Goal: Task Accomplishment & Management: Complete application form

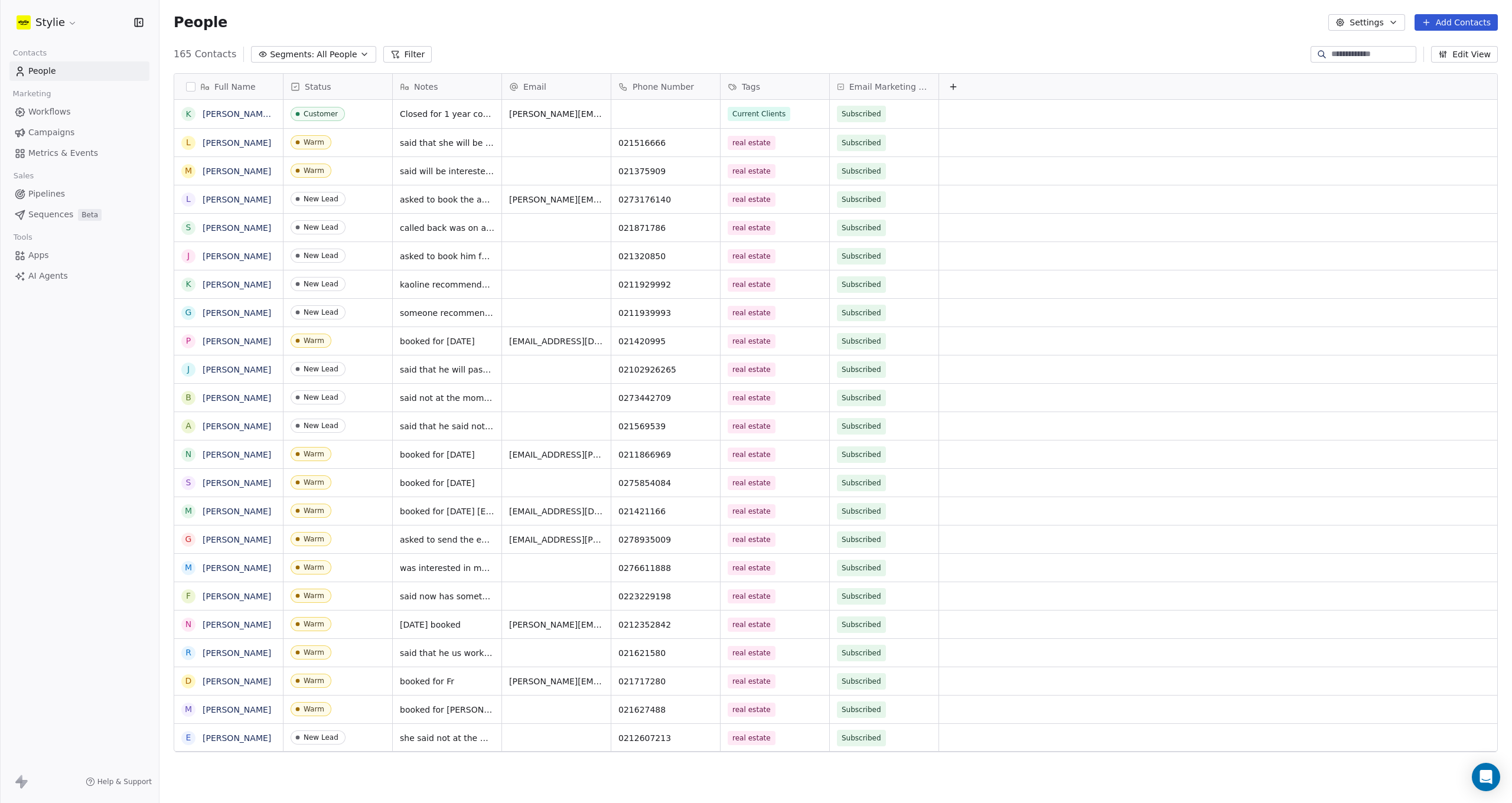
scroll to position [698, 1343]
click at [1489, 18] on button "Add Contacts" at bounding box center [1456, 23] width 84 height 16
click at [1465, 18] on html "Stylie Contacts People Marketing Workflows Campaigns Metrics & Events Sales Pip…" at bounding box center [756, 402] width 1512 height 803
click at [1452, 48] on span "Create new contact" at bounding box center [1460, 48] width 81 height 12
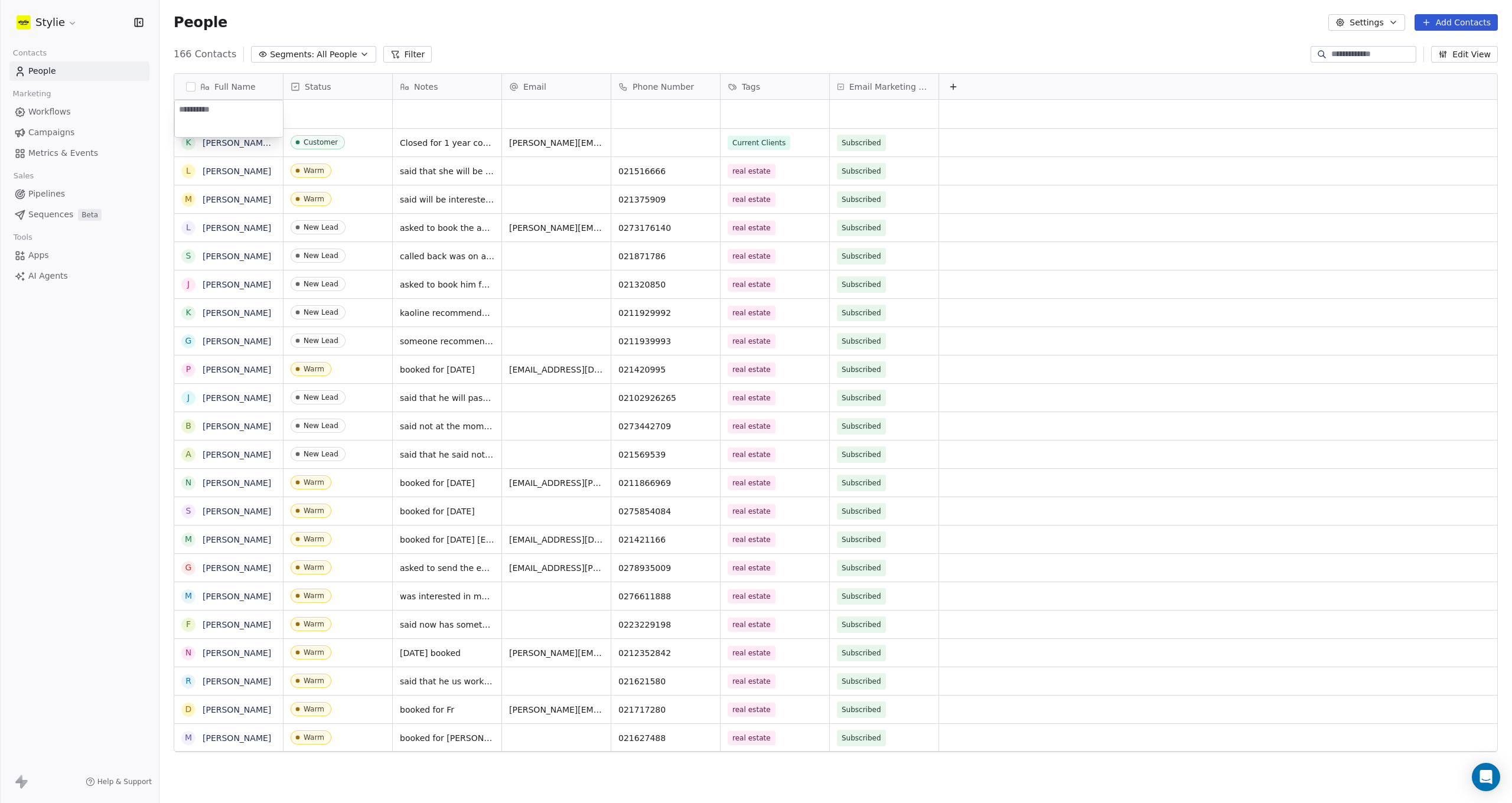
type textarea "**********"
click at [325, 113] on html "Stylie Contacts People Marketing Workflows Campaigns Metrics & Events Sales Pip…" at bounding box center [756, 402] width 1512 height 803
click at [309, 116] on div "grid" at bounding box center [338, 114] width 109 height 28
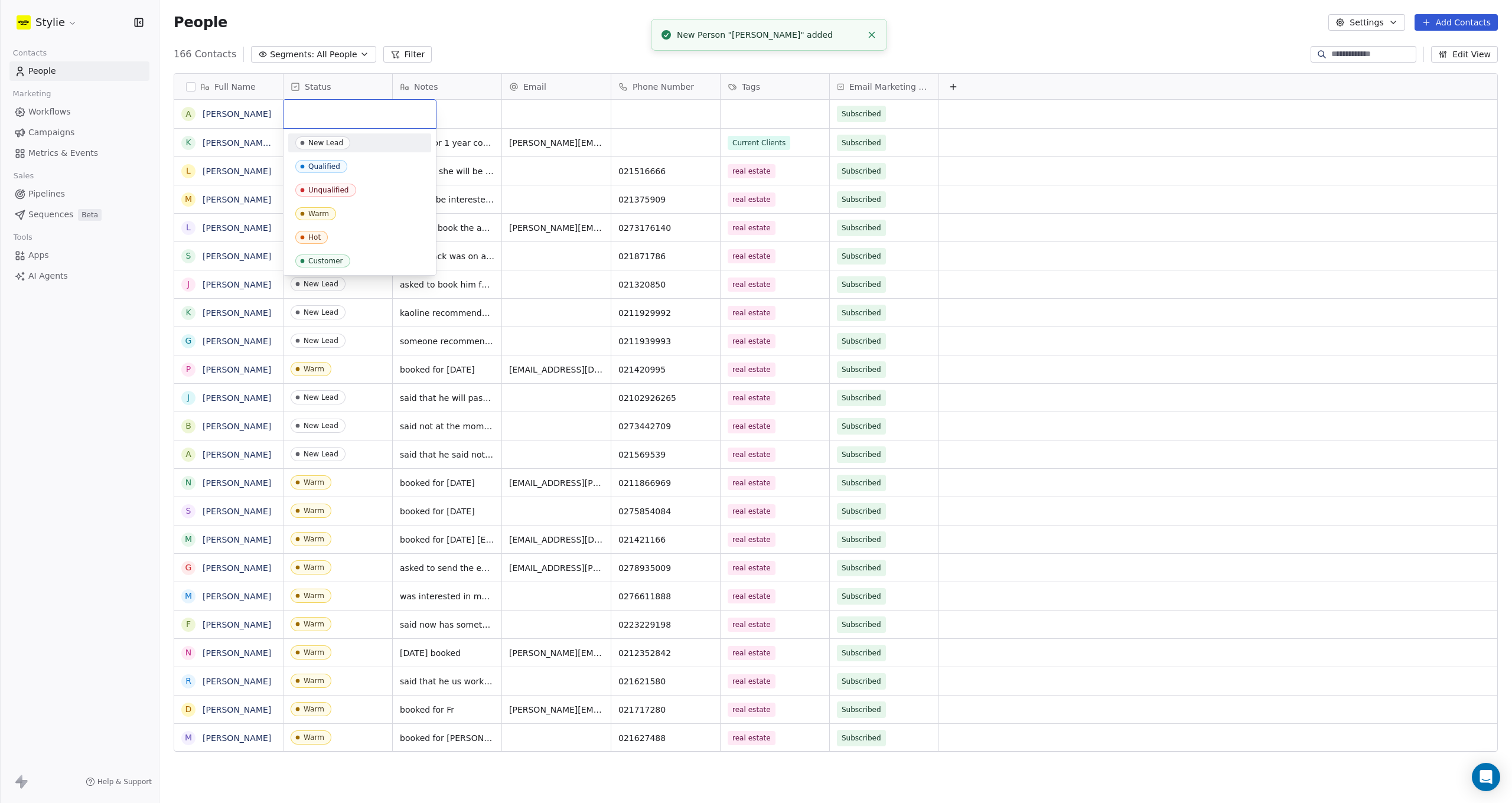
click at [309, 115] on input "text" at bounding box center [360, 114] width 138 height 13
drag, startPoint x: 315, startPoint y: 213, endPoint x: 459, endPoint y: 106, distance: 179.4
click at [315, 213] on div "Warm" at bounding box center [319, 214] width 21 height 8
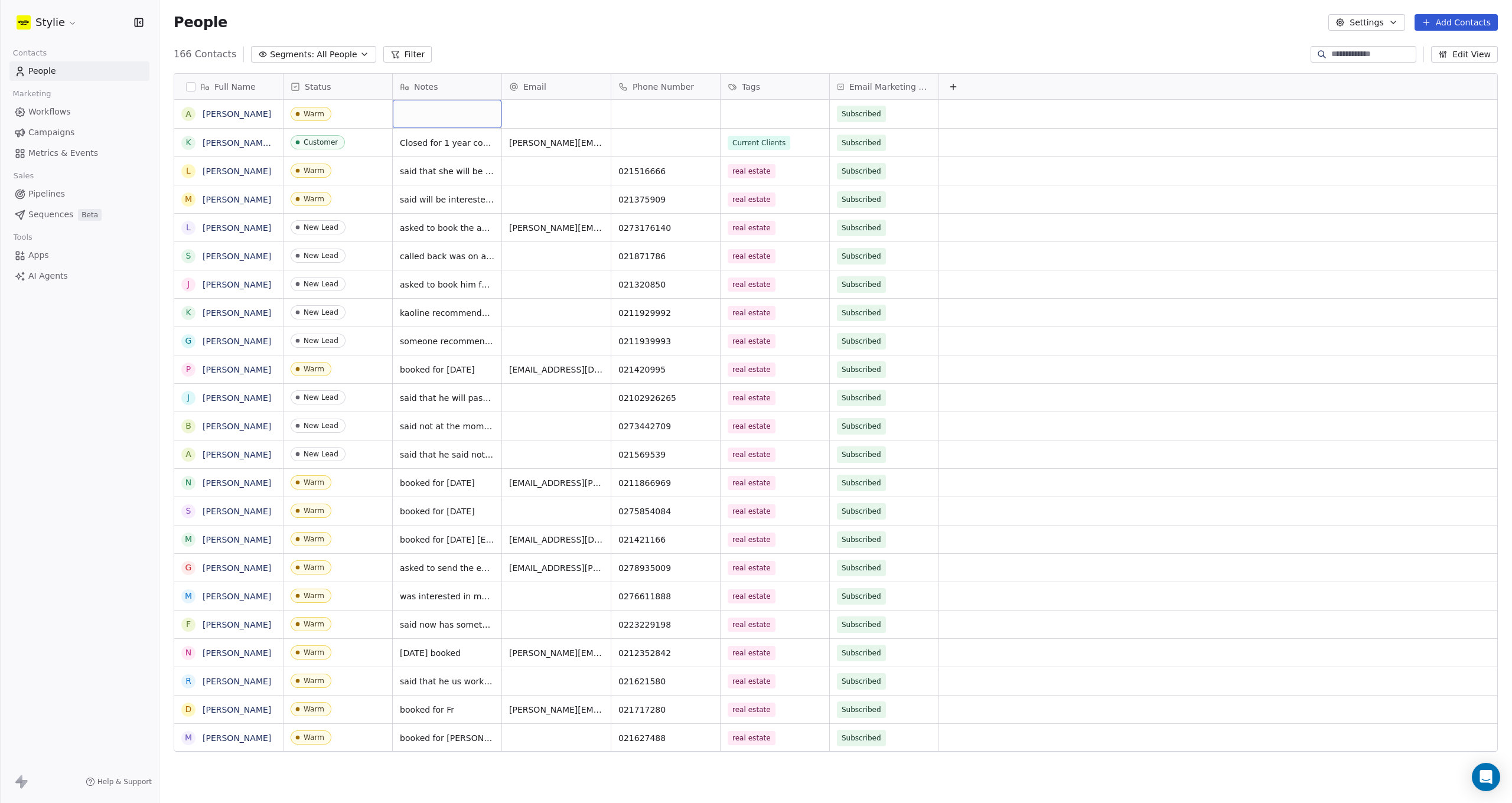
click at [459, 106] on div "grid" at bounding box center [447, 114] width 109 height 28
type textarea "**********"
click at [642, 113] on html "Stylie Contacts People Marketing Workflows Campaigns Metrics & Events Sales Pip…" at bounding box center [756, 402] width 1512 height 803
click at [641, 113] on div "grid" at bounding box center [666, 114] width 109 height 28
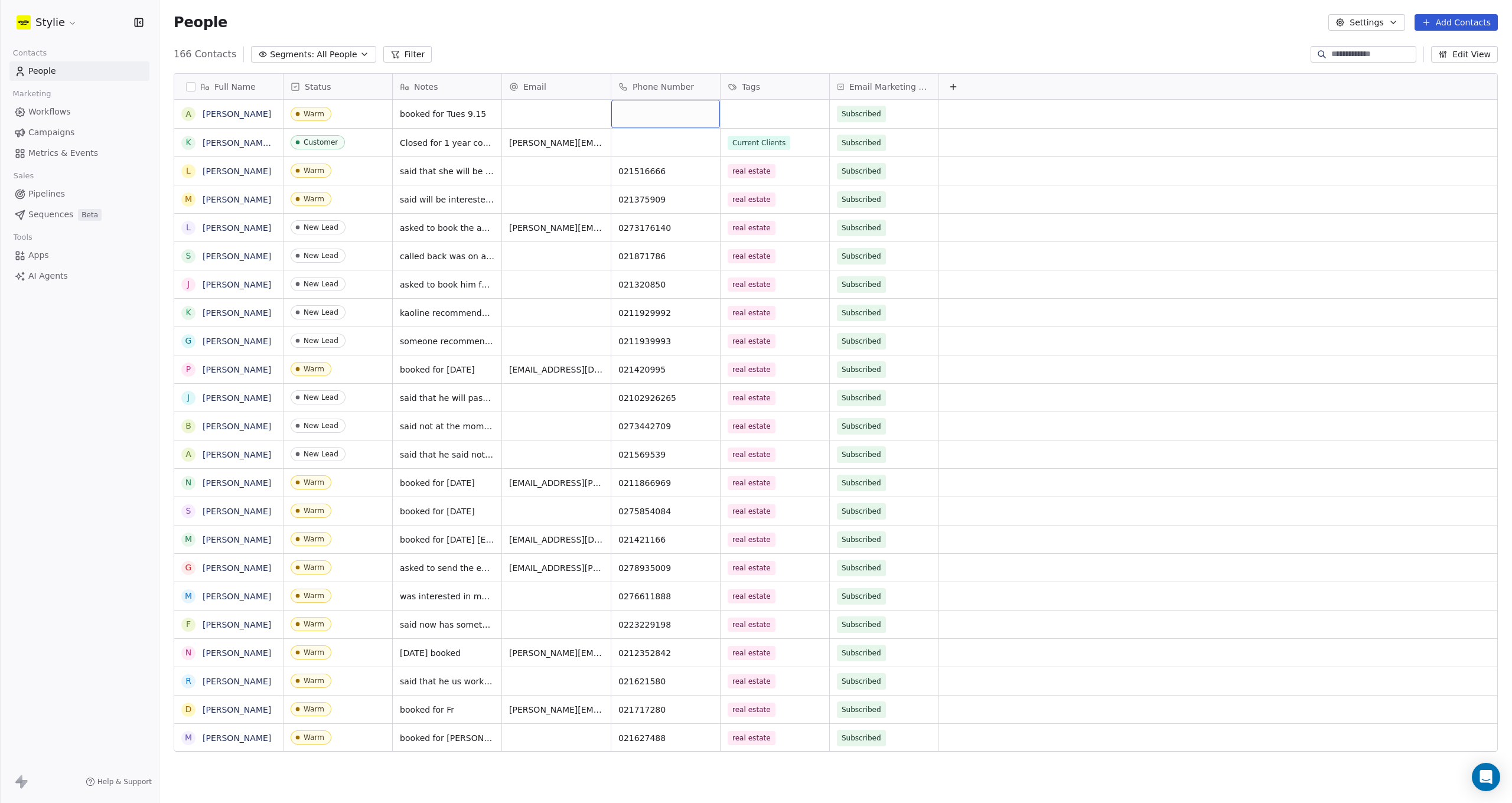
click at [641, 113] on div "grid" at bounding box center [666, 114] width 109 height 28
click at [668, 115] on input at bounding box center [666, 114] width 104 height 23
type input "**********"
click at [760, 116] on html "Stylie Contacts People Marketing Workflows Campaigns Metrics & Events Sales Pip…" at bounding box center [756, 402] width 1512 height 803
click at [759, 113] on div "grid" at bounding box center [775, 114] width 109 height 28
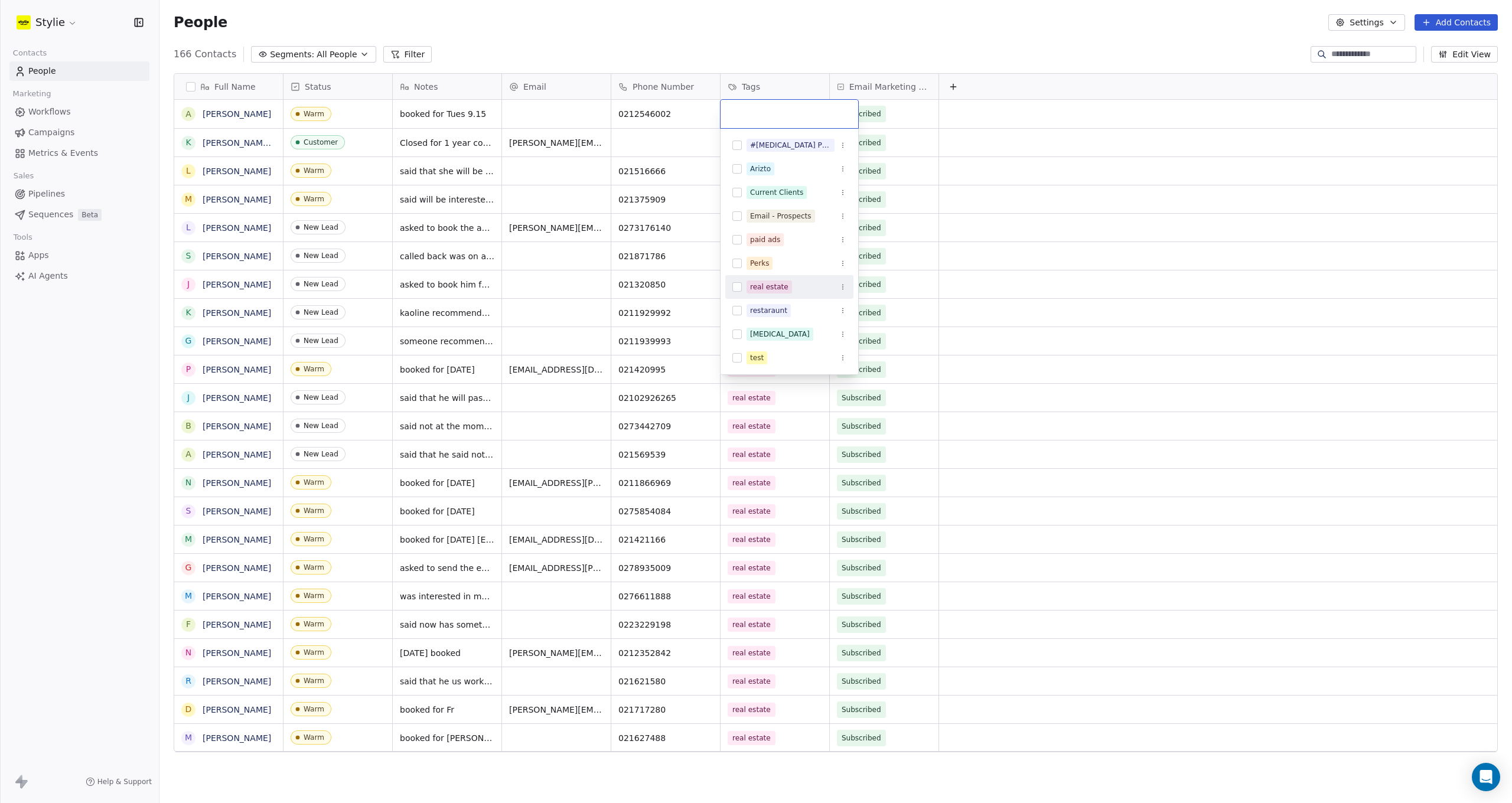
click at [735, 286] on button "Suggestions" at bounding box center [737, 287] width 10 height 10
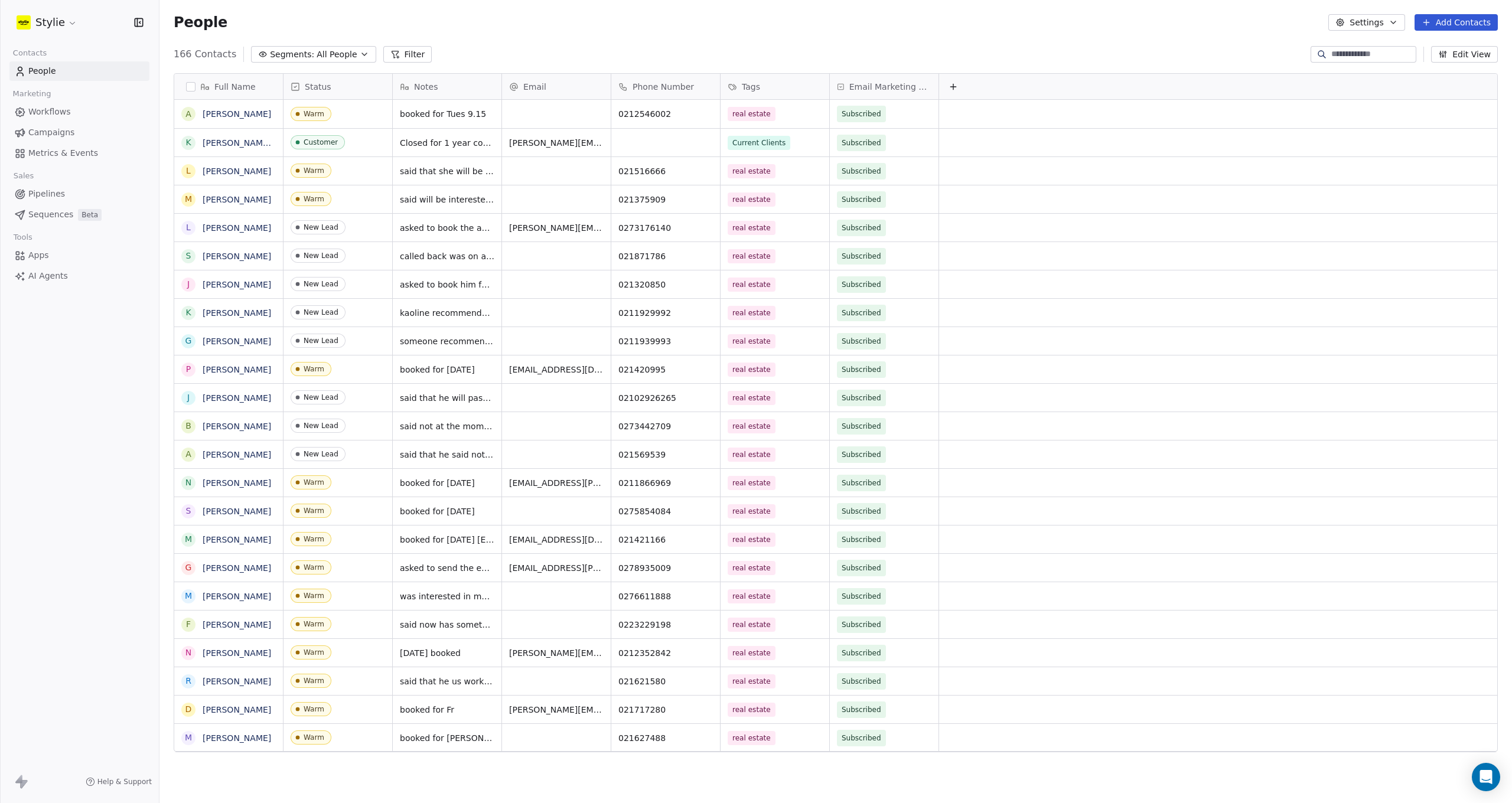
click at [882, 43] on html "Stylie Contacts People Marketing Workflows Campaigns Metrics & Events Sales Pip…" at bounding box center [756, 402] width 1512 height 803
click at [987, 39] on div "People Settings Add Contacts" at bounding box center [836, 22] width 1352 height 45
click at [1442, 23] on button "Add Contacts" at bounding box center [1456, 23] width 84 height 16
click at [1452, 47] on span "Create new contact" at bounding box center [1460, 48] width 81 height 12
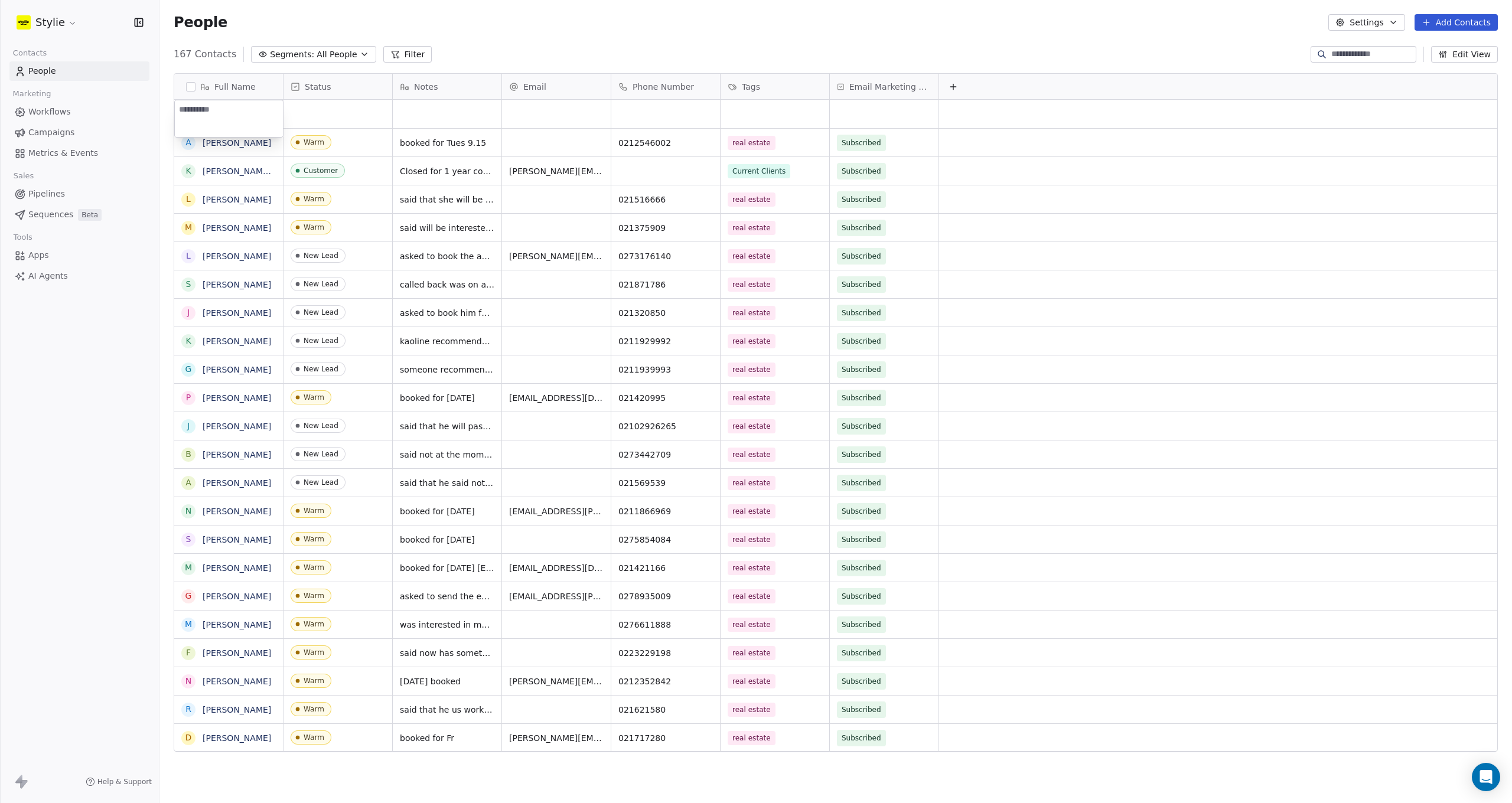
type textarea "*"
click at [203, 110] on textarea "*" at bounding box center [234, 118] width 120 height 36
drag, startPoint x: 201, startPoint y: 109, endPoint x: 160, endPoint y: 103, distance: 41.4
click at [160, 103] on html "Stylie Contacts People Marketing Workflows Campaigns Metrics & Events Sales Pip…" at bounding box center [756, 402] width 1512 height 803
drag, startPoint x: 186, startPoint y: 106, endPoint x: 169, endPoint y: 104, distance: 17.1
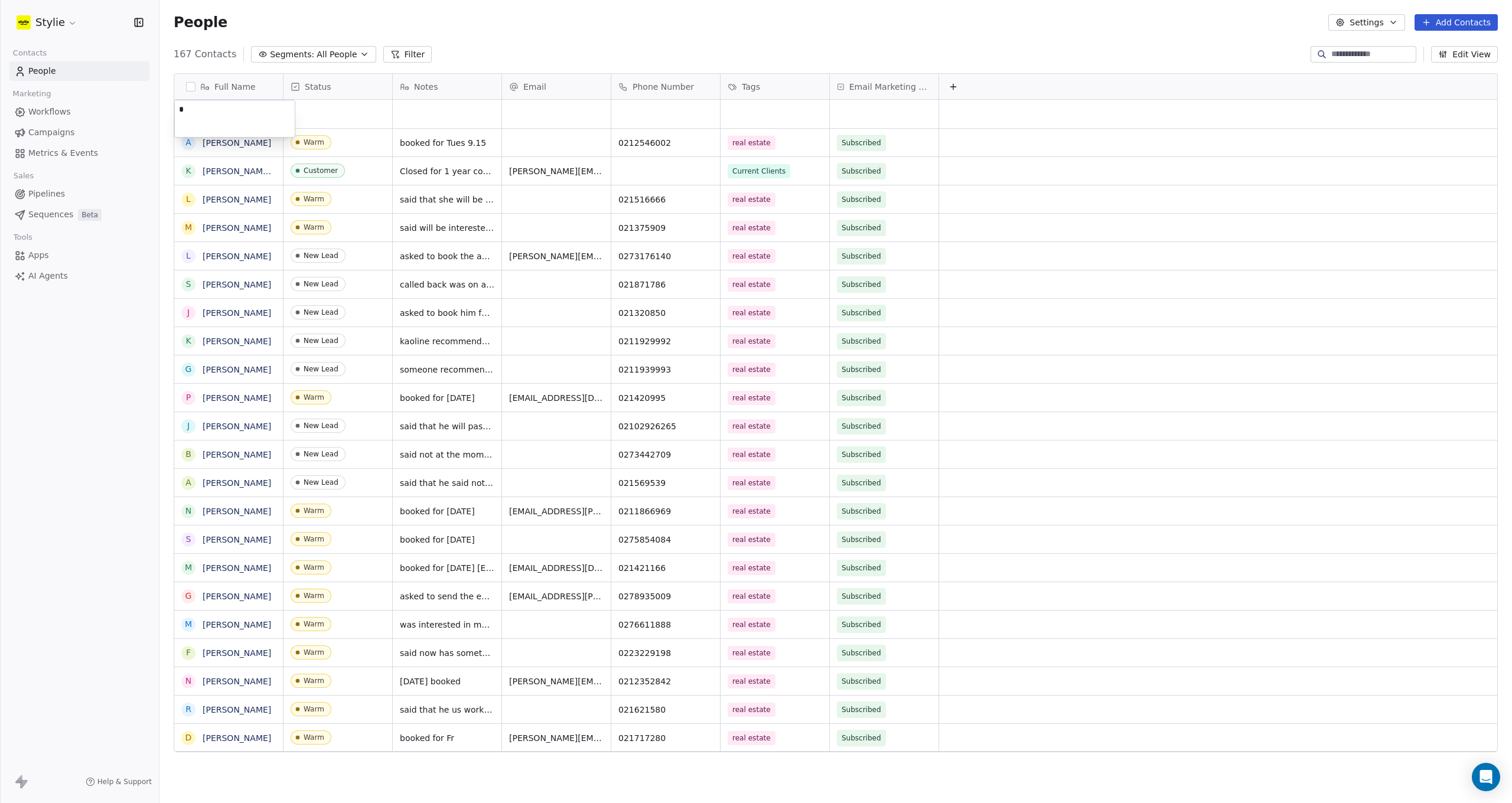
click at [169, 104] on html "Stylie Contacts People Marketing Workflows Campaigns Metrics & Events Sales Pip…" at bounding box center [756, 402] width 1512 height 803
type textarea "**********"
click at [340, 109] on html "Stylie Contacts People Marketing Workflows Campaigns Metrics & Events Sales Pip…" at bounding box center [756, 402] width 1512 height 803
click at [318, 110] on div "grid" at bounding box center [338, 114] width 109 height 28
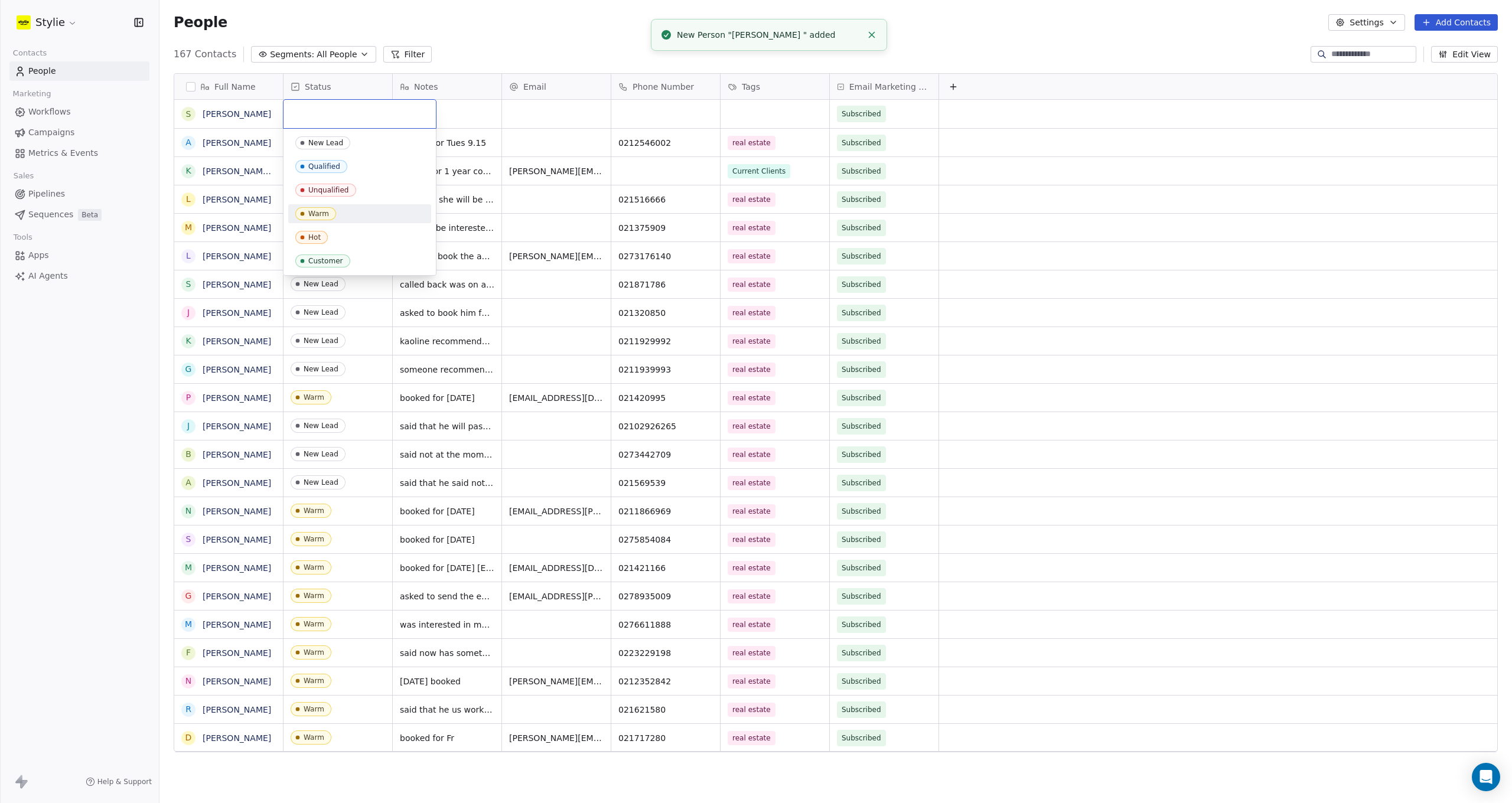
click at [312, 212] on div "Warm" at bounding box center [319, 214] width 21 height 8
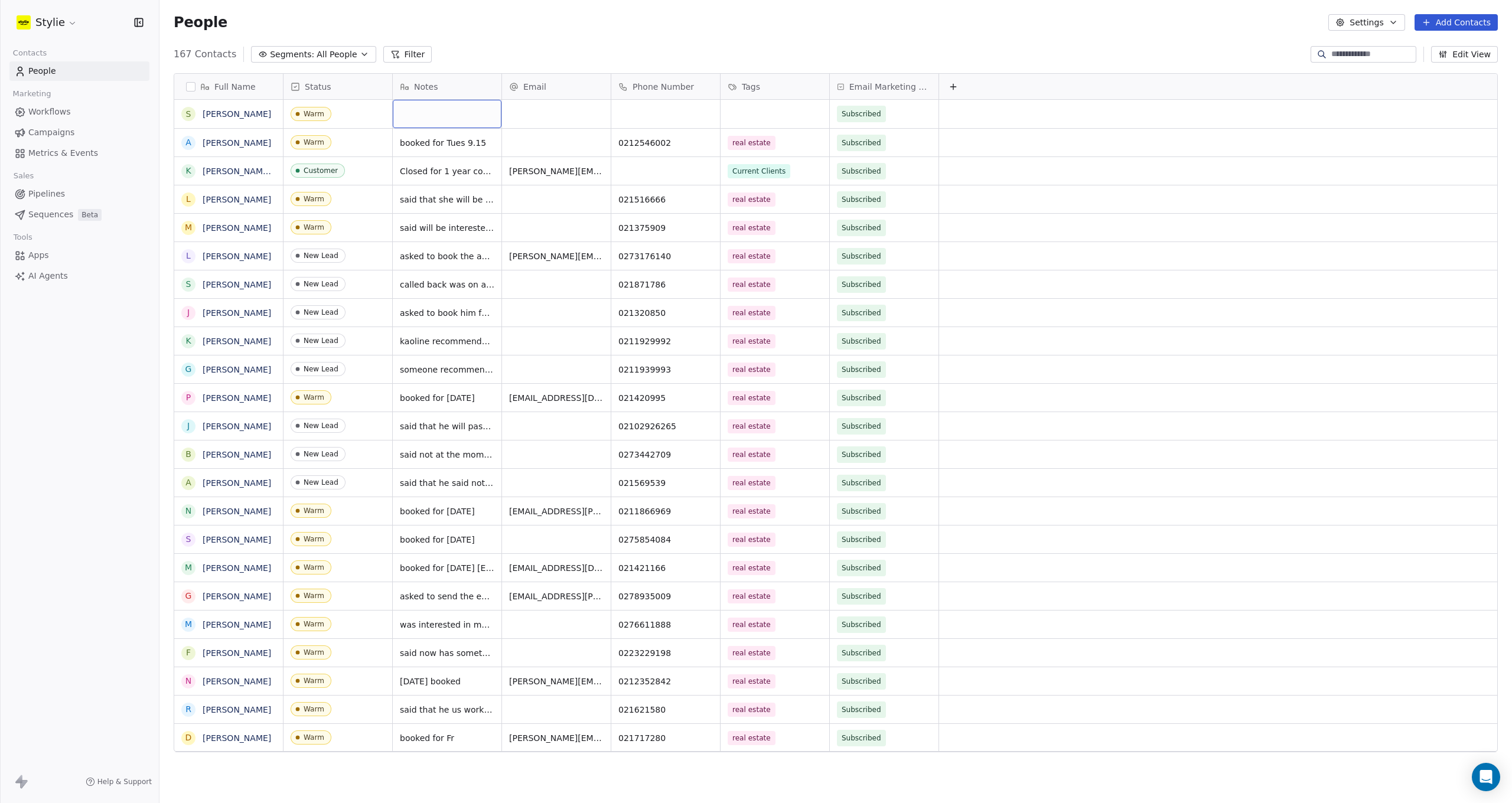
click at [452, 112] on div "grid" at bounding box center [447, 114] width 109 height 28
click at [439, 114] on textarea at bounding box center [447, 118] width 108 height 36
type textarea "*"
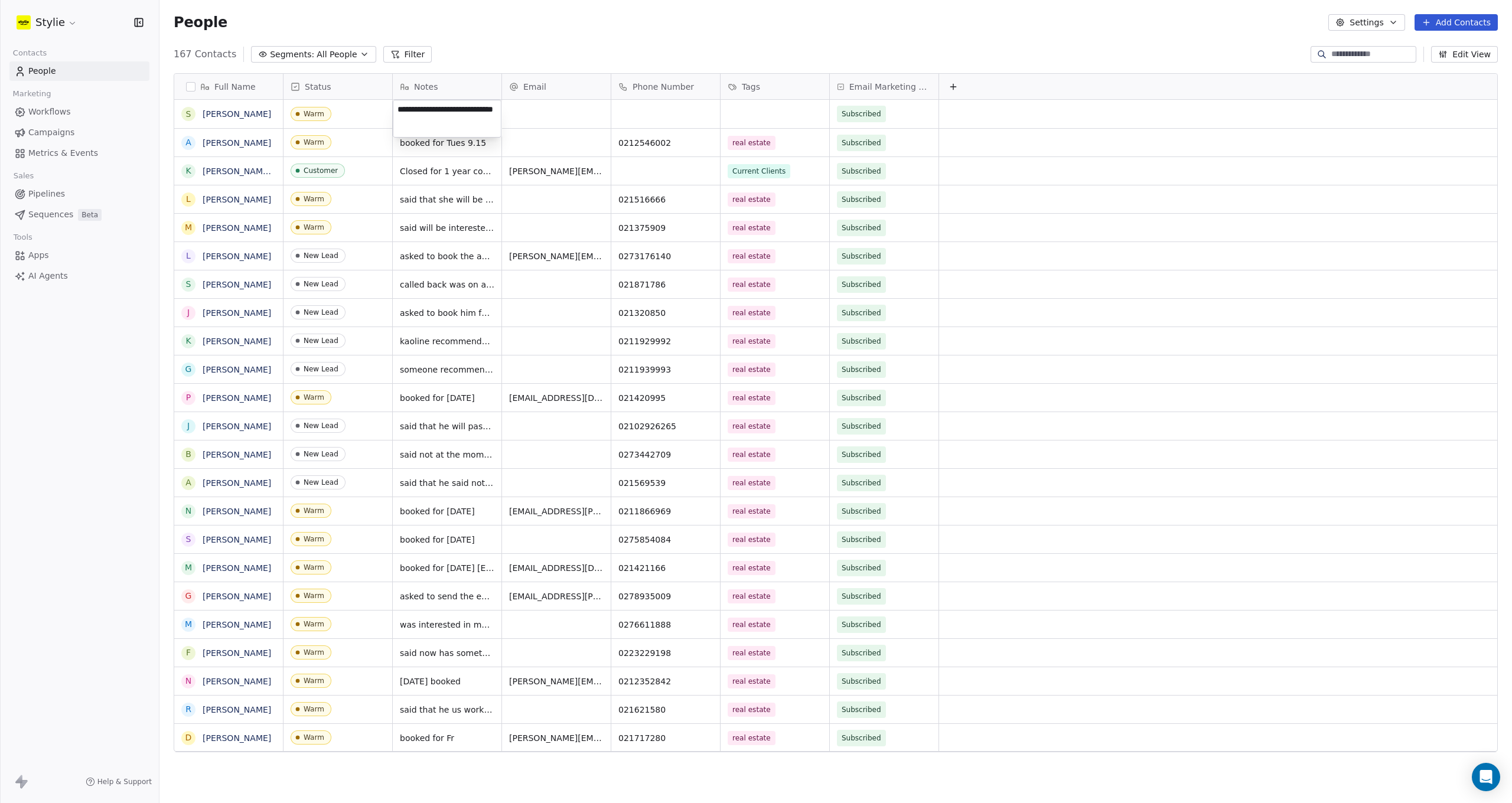
type textarea "**********"
click at [647, 116] on html "Stylie Contacts People Marketing Workflows Campaigns Metrics & Events Sales Pip…" at bounding box center [756, 402] width 1512 height 803
click at [646, 114] on div "grid" at bounding box center [666, 114] width 109 height 28
click at [646, 114] on input at bounding box center [666, 114] width 104 height 23
type input "**********"
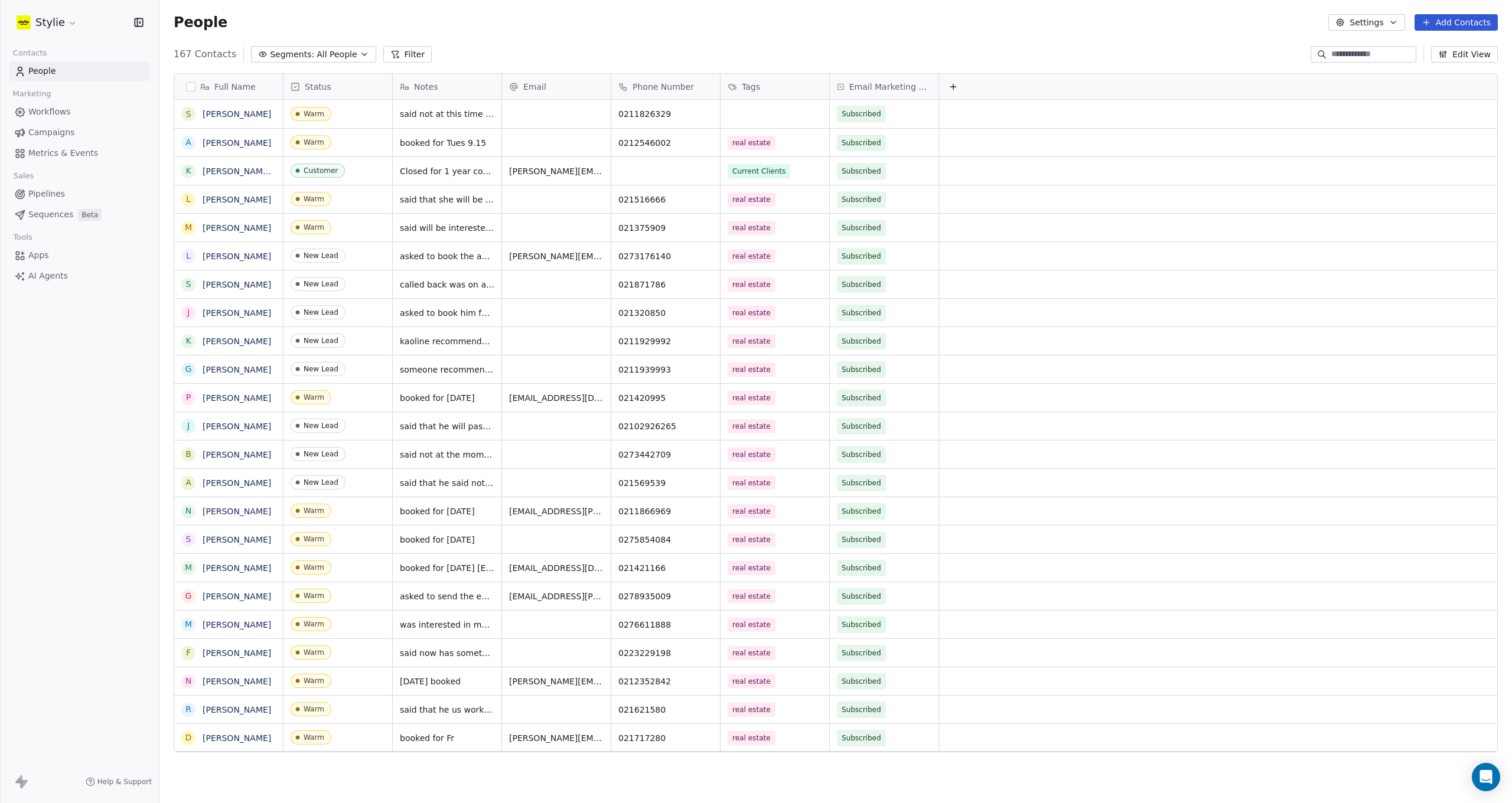
click at [741, 106] on html "Stylie Contacts People Marketing Workflows Campaigns Metrics & Events Sales Pip…" at bounding box center [756, 402] width 1512 height 803
click at [746, 107] on div "grid" at bounding box center [775, 114] width 109 height 28
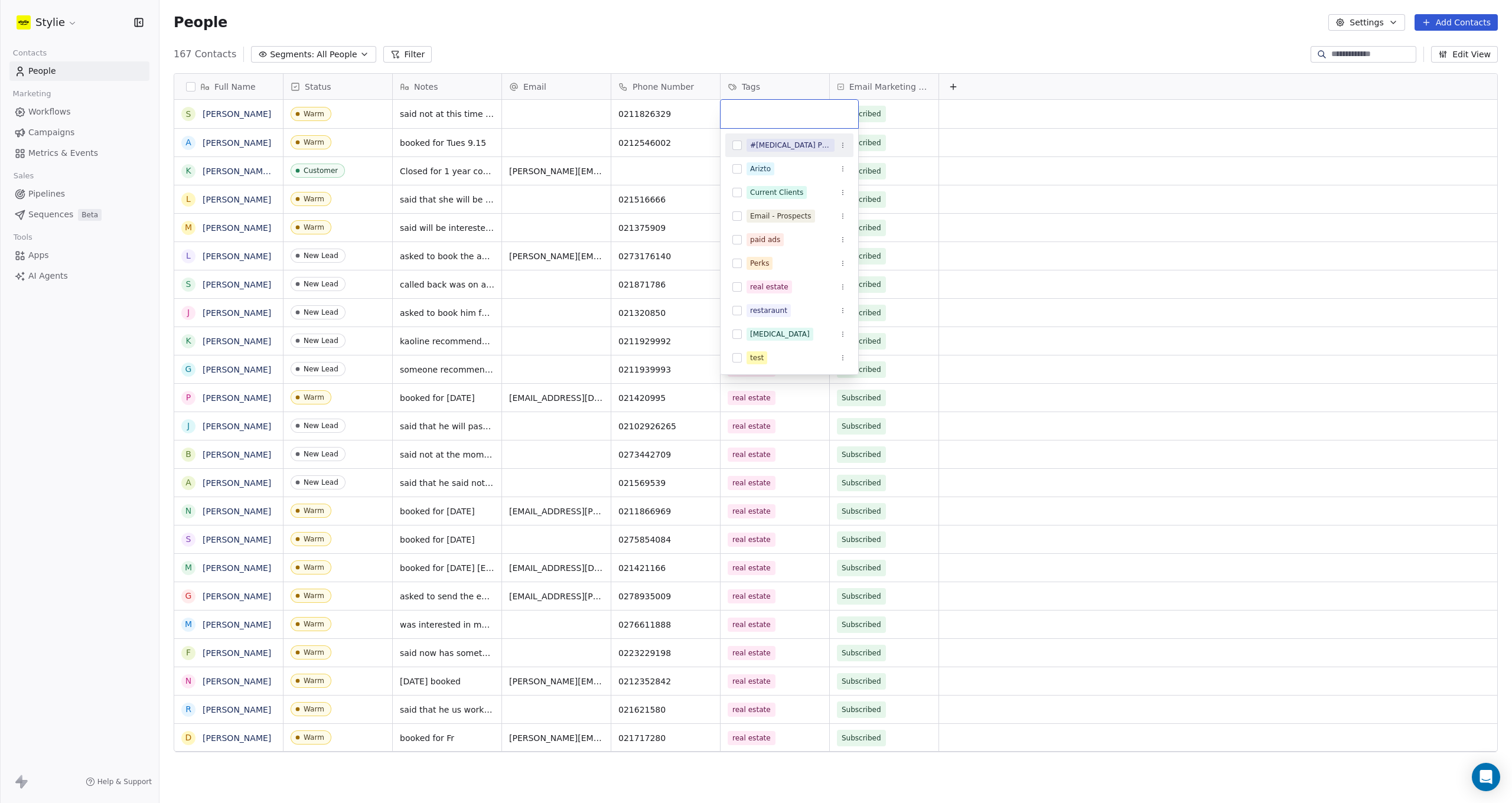
click at [749, 112] on input "text" at bounding box center [790, 114] width 123 height 13
click at [745, 289] on div "real estate" at bounding box center [789, 287] width 128 height 19
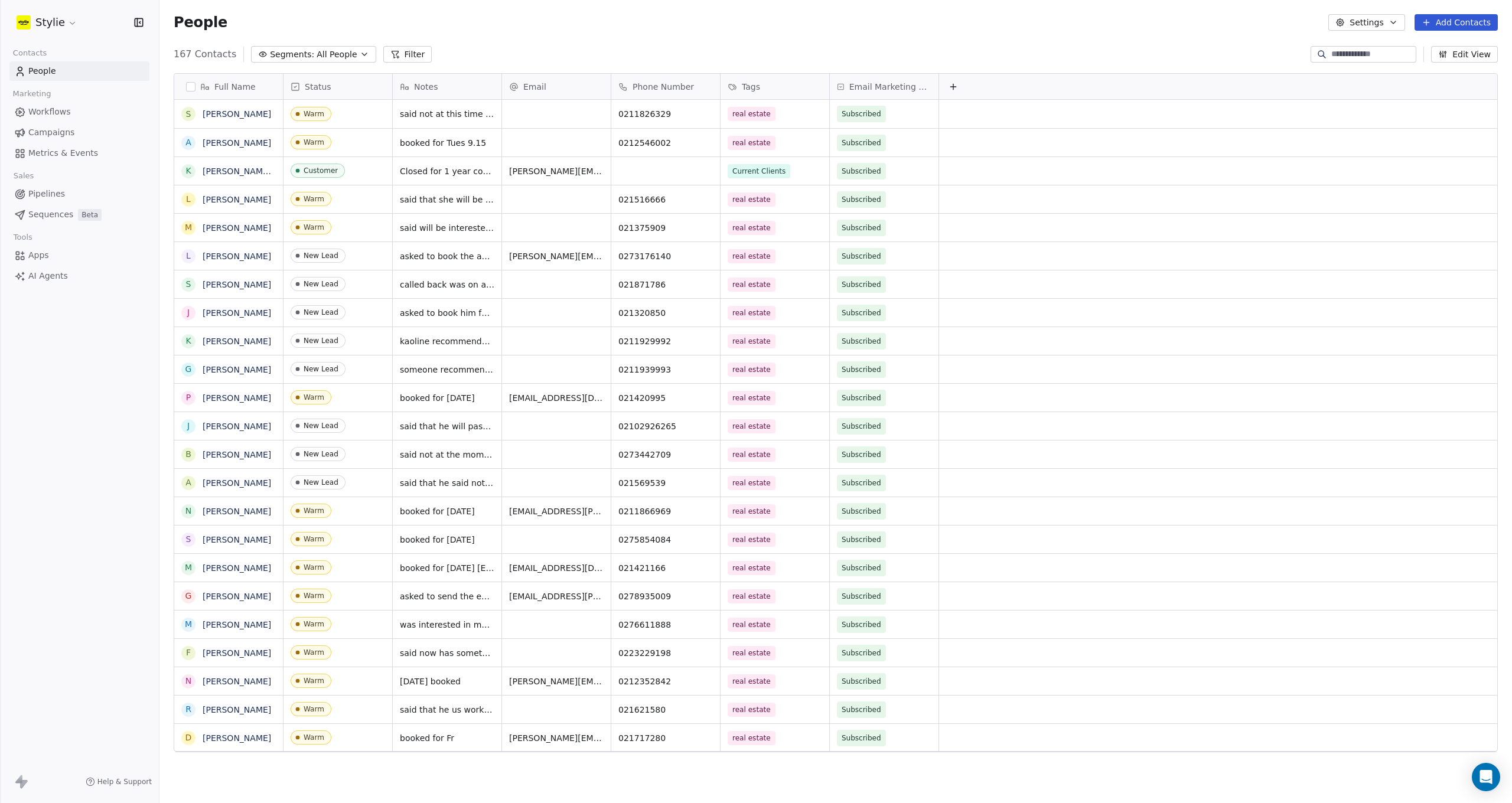
click at [799, 27] on html "Stylie Contacts People Marketing Workflows Campaigns Metrics & Events Sales Pip…" at bounding box center [756, 402] width 1512 height 803
click at [799, 27] on div "People Settings Add Contacts" at bounding box center [836, 23] width 1324 height 16
click at [1454, 25] on button "Add Contacts" at bounding box center [1456, 23] width 84 height 16
click at [1451, 53] on span "Create new contact" at bounding box center [1460, 48] width 81 height 12
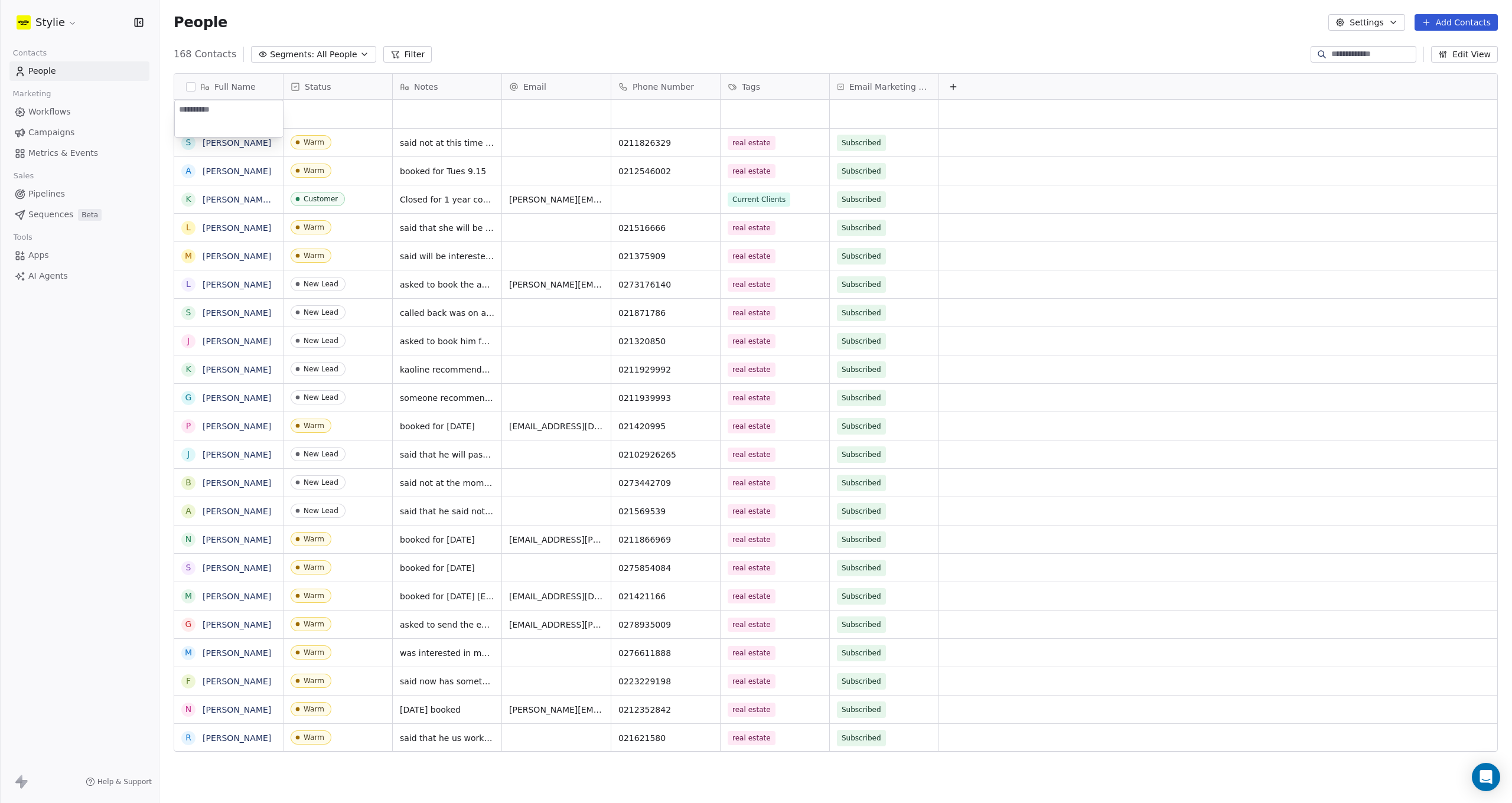
click at [205, 113] on textarea at bounding box center [229, 118] width 108 height 36
type textarea "**********"
click at [336, 119] on html "Stylie Contacts People Marketing Workflows Campaigns Metrics & Events Sales Pip…" at bounding box center [756, 402] width 1512 height 803
click at [326, 114] on div "grid" at bounding box center [338, 114] width 109 height 28
click at [326, 114] on div "grid" at bounding box center [338, 114] width 109 height 28
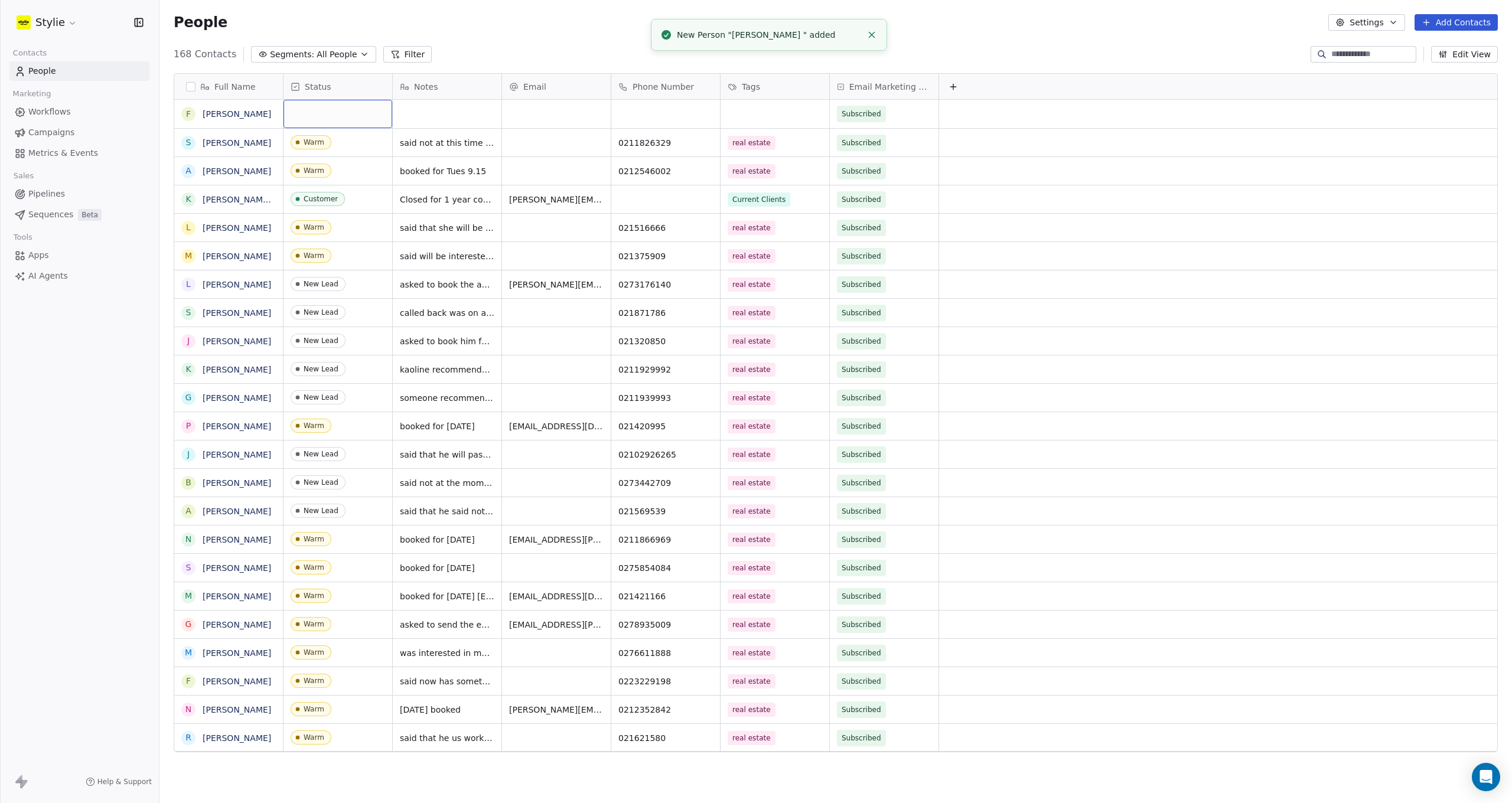
click at [326, 114] on div "grid" at bounding box center [338, 114] width 109 height 28
click at [328, 207] on div "Warm" at bounding box center [360, 214] width 143 height 19
click at [448, 113] on div "grid" at bounding box center [447, 114] width 109 height 28
click at [448, 113] on textarea at bounding box center [447, 118] width 108 height 36
type textarea "**********"
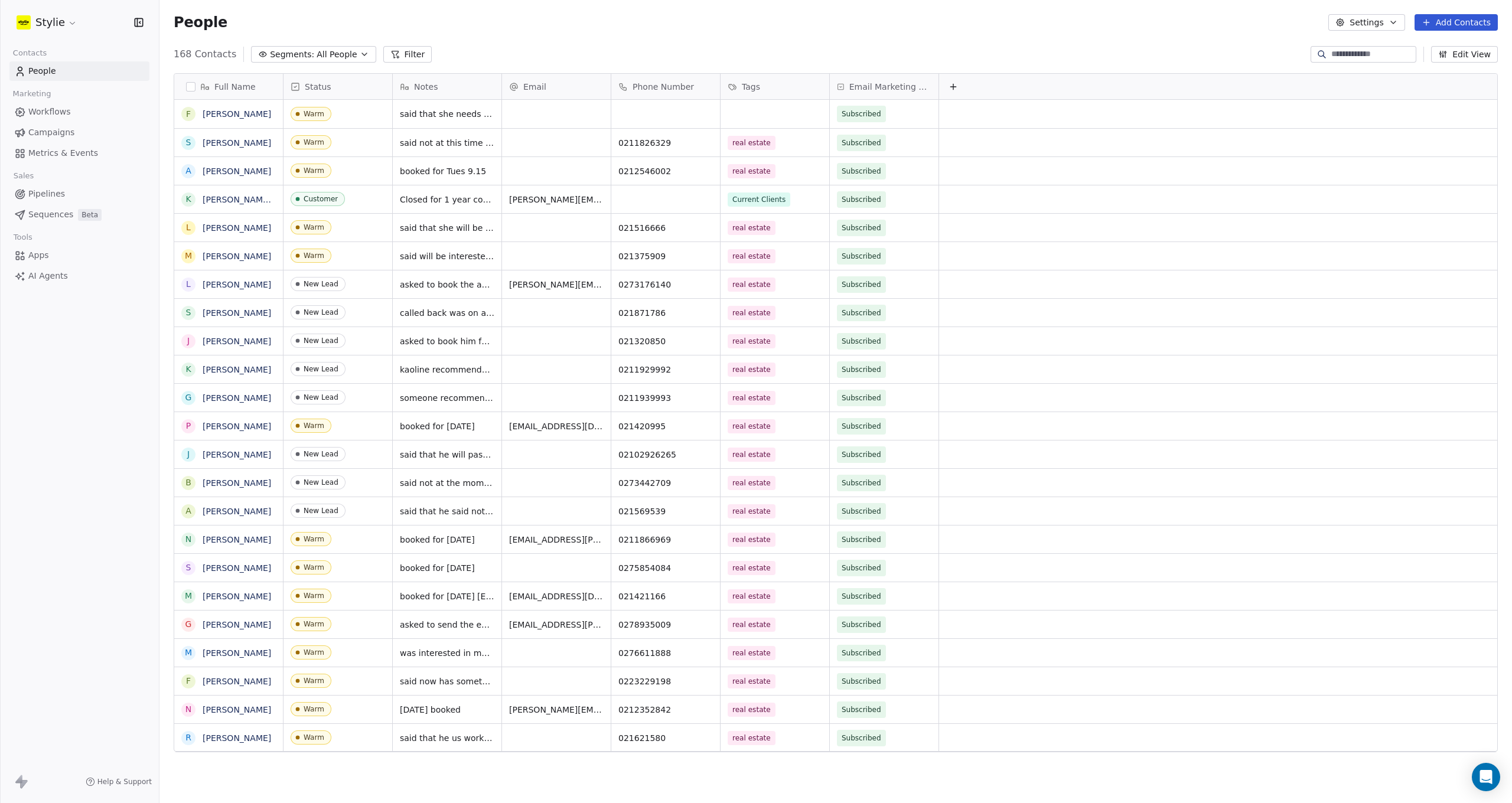
click at [649, 108] on html "Stylie Contacts People Marketing Workflows Campaigns Metrics & Events Sales Pip…" at bounding box center [756, 402] width 1512 height 803
click at [647, 110] on div "grid" at bounding box center [666, 114] width 109 height 28
click at [647, 110] on input at bounding box center [666, 114] width 104 height 23
click at [642, 116] on input at bounding box center [666, 114] width 104 height 23
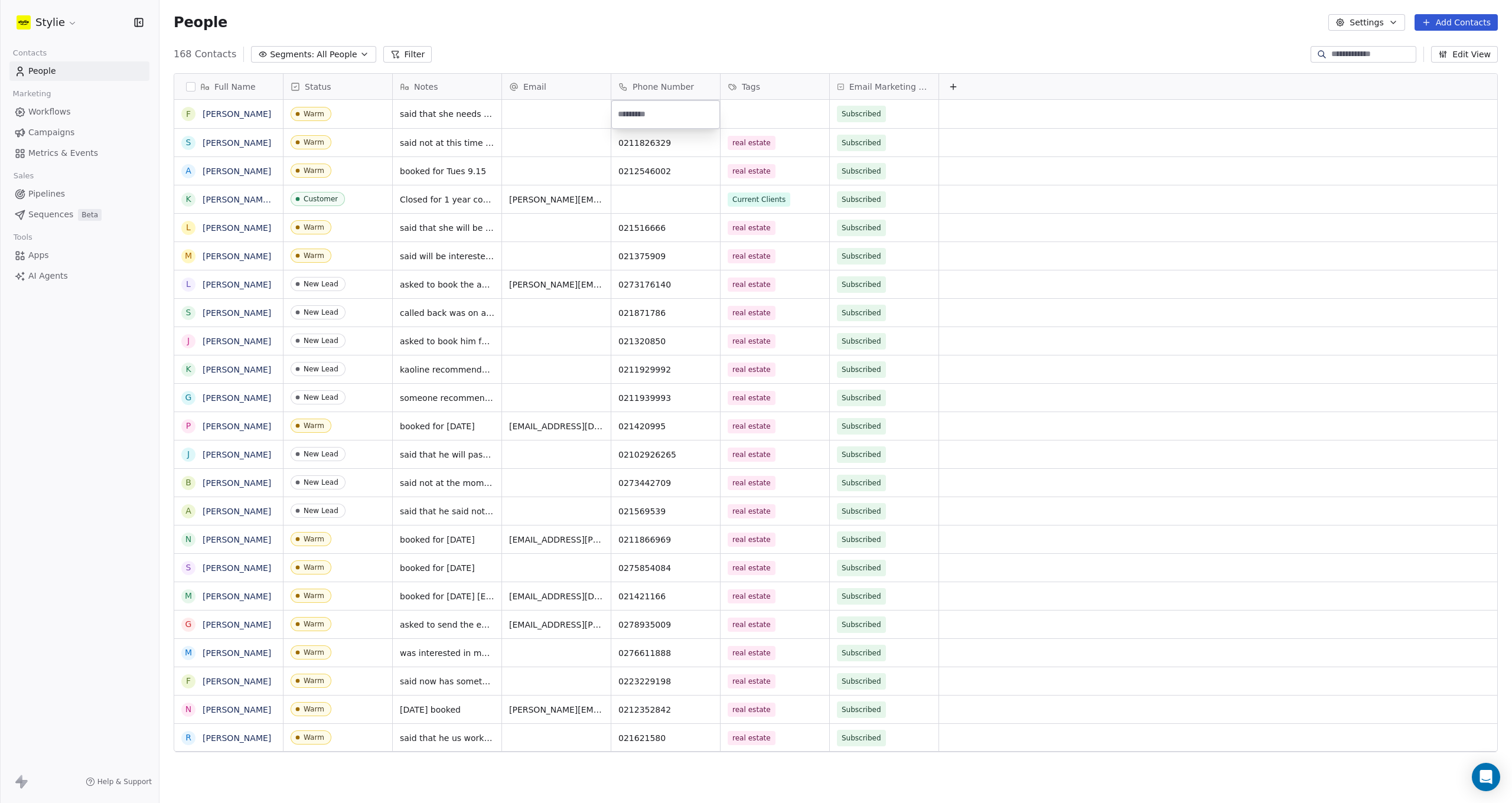
click at [627, 115] on input at bounding box center [666, 114] width 104 height 23
type input "**********"
drag, startPoint x: 764, startPoint y: 100, endPoint x: 749, endPoint y: 105, distance: 15.8
click at [764, 100] on html "Stylie Contacts People Marketing Workflows Campaigns Metrics & Events Sales Pip…" at bounding box center [756, 402] width 1512 height 803
click at [747, 109] on div "grid" at bounding box center [775, 114] width 109 height 28
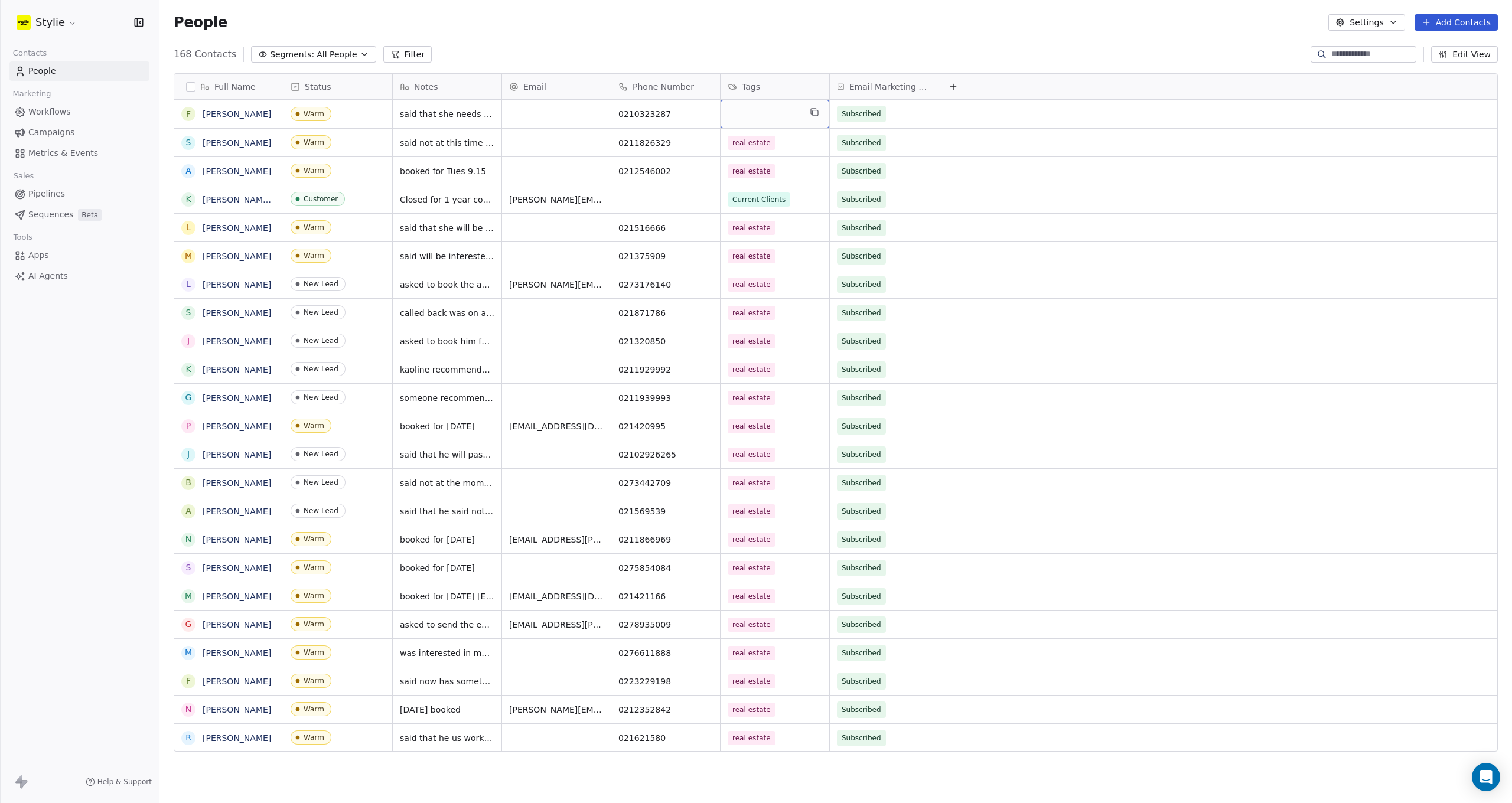
click at [747, 109] on div "grid" at bounding box center [775, 114] width 109 height 28
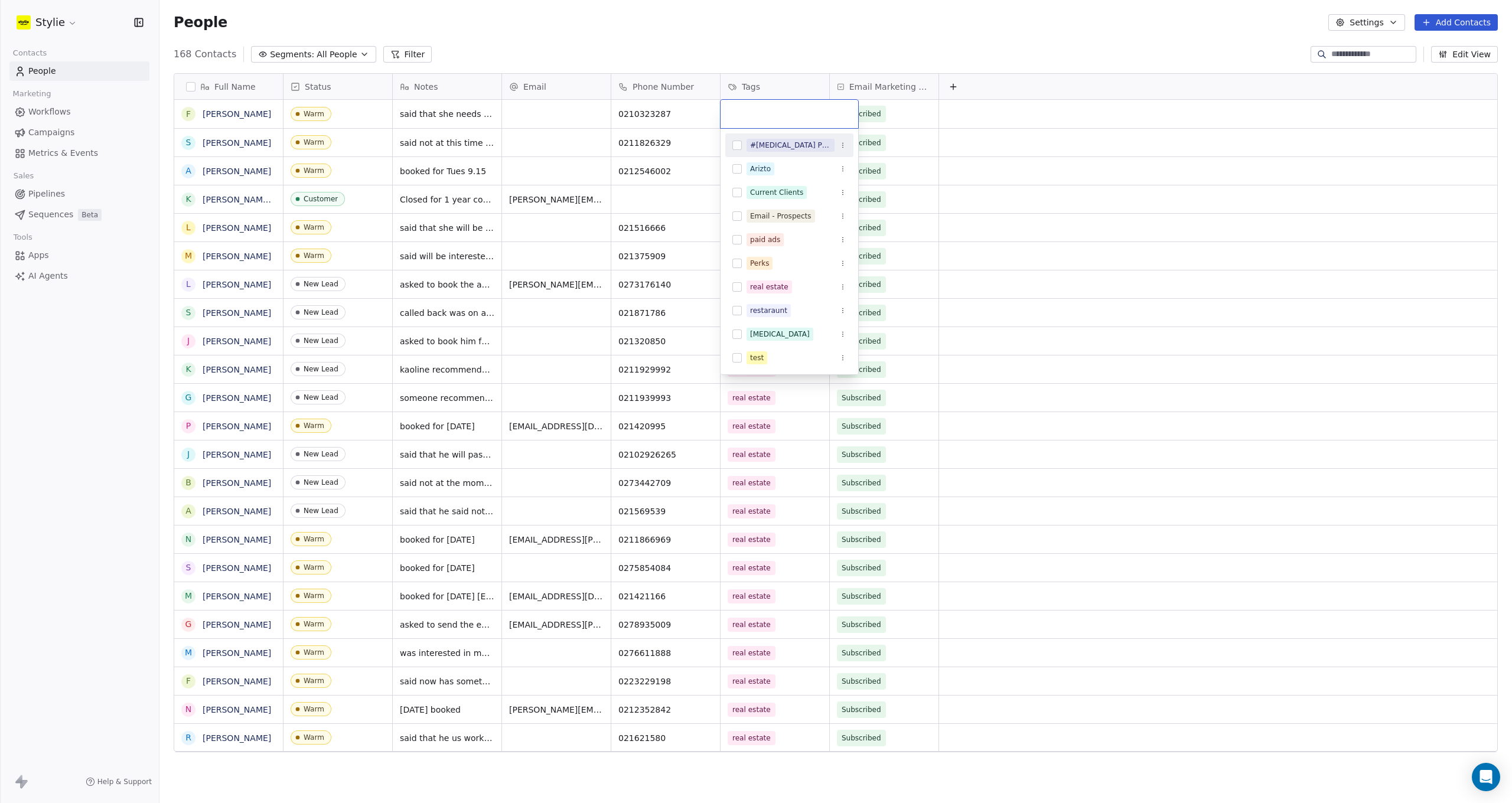
click at [750, 112] on input "text" at bounding box center [790, 114] width 123 height 13
click at [741, 287] on button "Suggestions" at bounding box center [737, 287] width 10 height 10
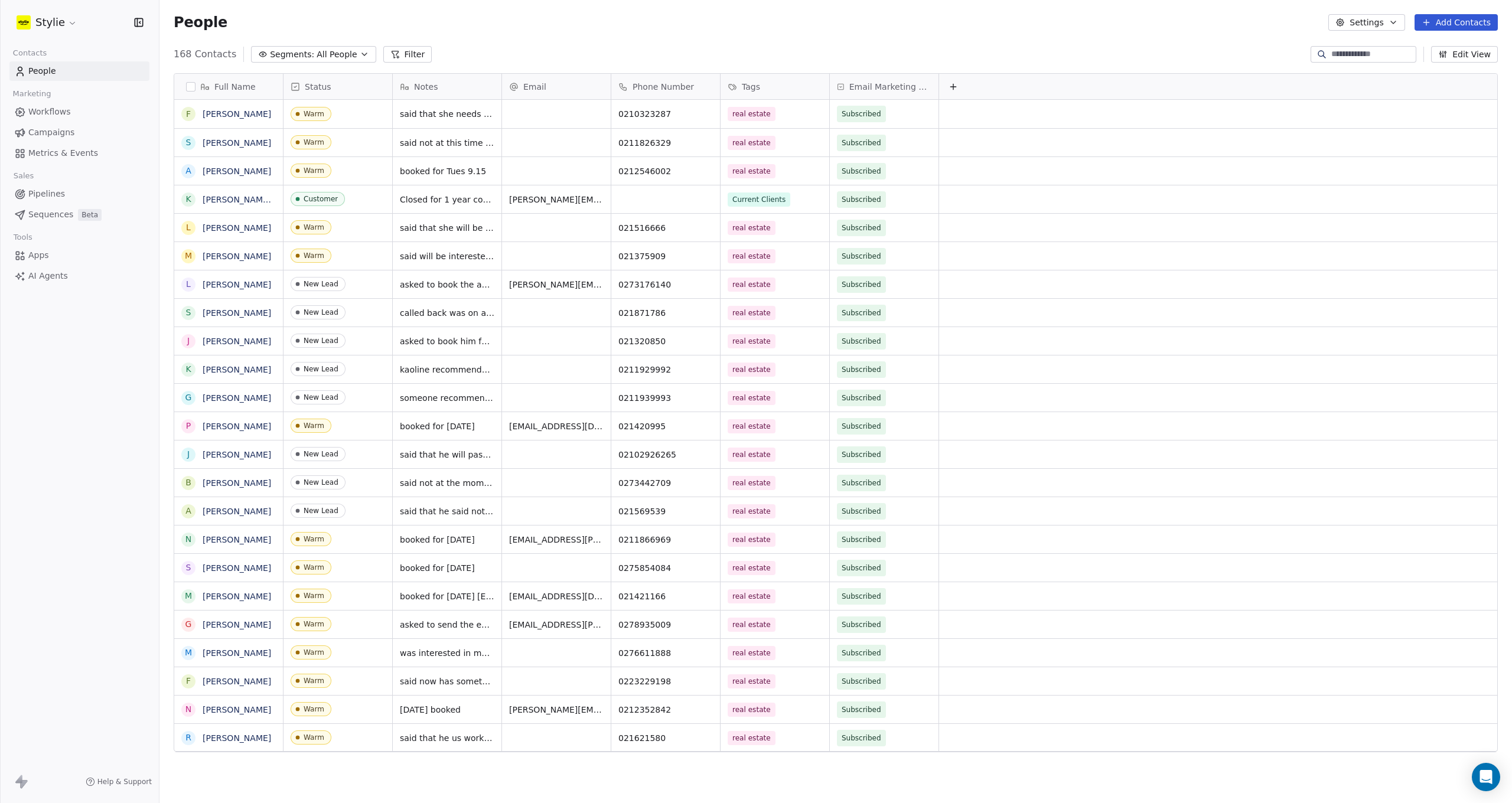
click at [814, 45] on html "Stylie Contacts People Marketing Workflows Campaigns Metrics & Events Sales Pip…" at bounding box center [756, 402] width 1512 height 803
click at [493, 132] on span "said that she needs email with info.and if she decide to do it she needs meet i…" at bounding box center [470, 123] width 141 height 36
click at [492, 136] on span "said that she needs email with info.and if she decide to do it she needs meet i…" at bounding box center [470, 123] width 141 height 36
click at [489, 136] on span "said that she needs email with info.and if she decide to do it she needs meet i…" at bounding box center [470, 123] width 141 height 36
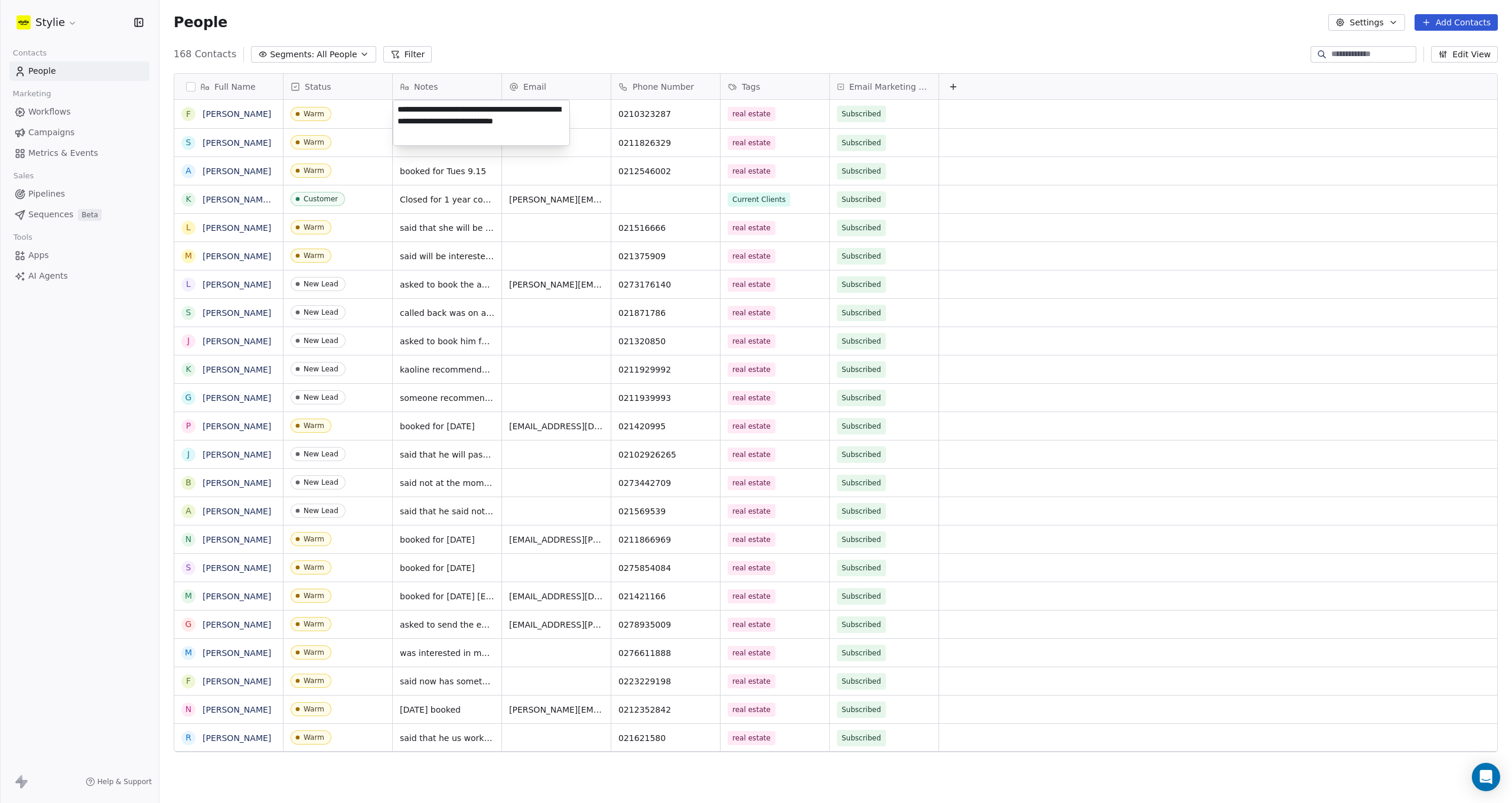
click at [489, 136] on textarea "**********" at bounding box center [481, 122] width 176 height 45
click at [489, 134] on textarea "**********" at bounding box center [481, 122] width 176 height 45
click at [450, 134] on textarea "**********" at bounding box center [481, 122] width 176 height 45
type textarea "**********"
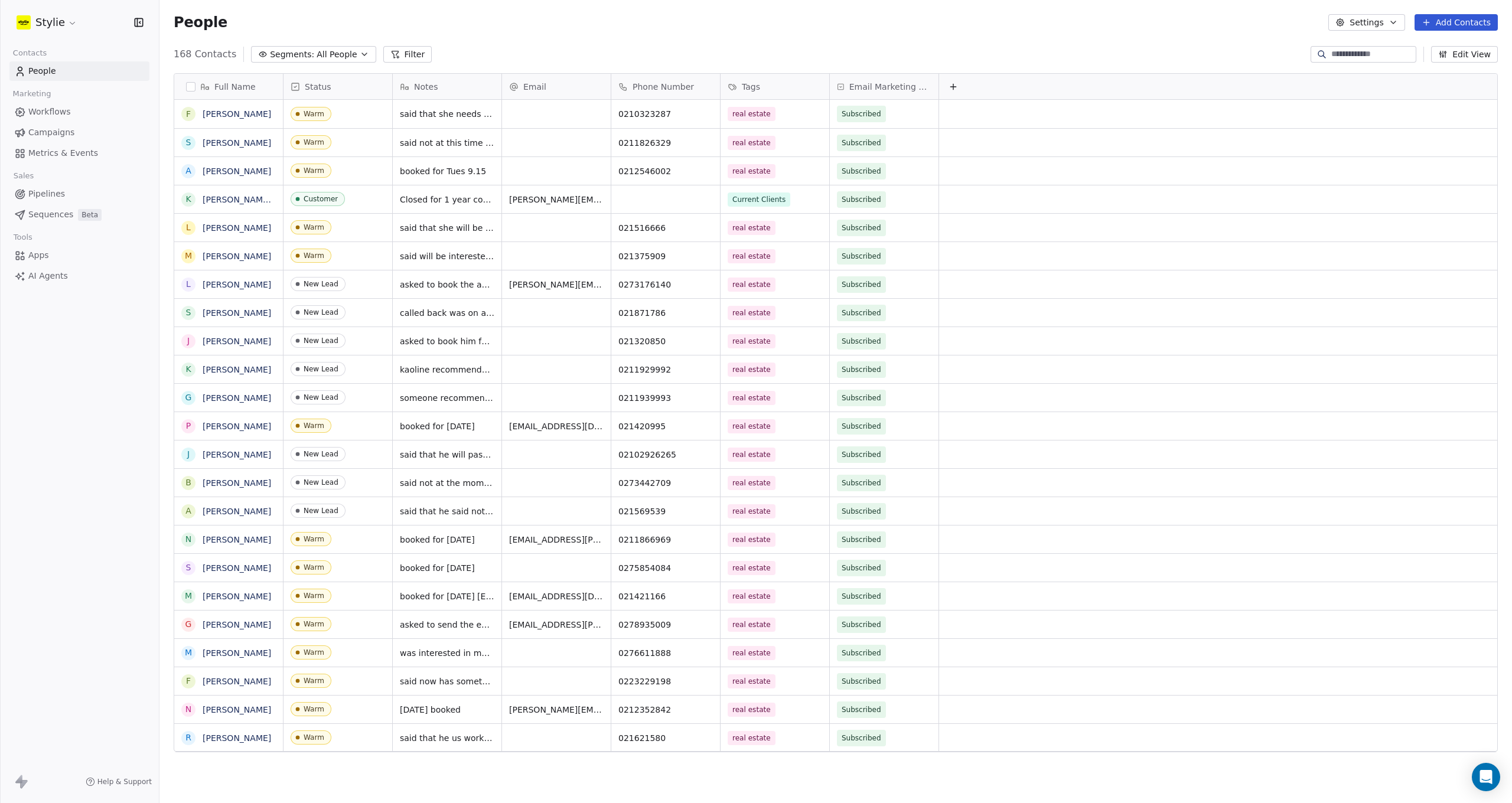
click at [606, 116] on html "Stylie Contacts People Marketing Workflows Campaigns Metrics & Events Sales Pip…" at bounding box center [756, 402] width 1512 height 803
click at [587, 49] on div "168 Contacts Segments: All People Filter Edit View" at bounding box center [836, 54] width 1352 height 19
drag, startPoint x: 483, startPoint y: 148, endPoint x: 407, endPoint y: 147, distance: 76.0
click at [397, 147] on div "said that she needs email with info.and if she decide to do it she needs meet i…" at bounding box center [481, 135] width 178 height 70
drag, startPoint x: 402, startPoint y: 147, endPoint x: 500, endPoint y: 147, distance: 98.0
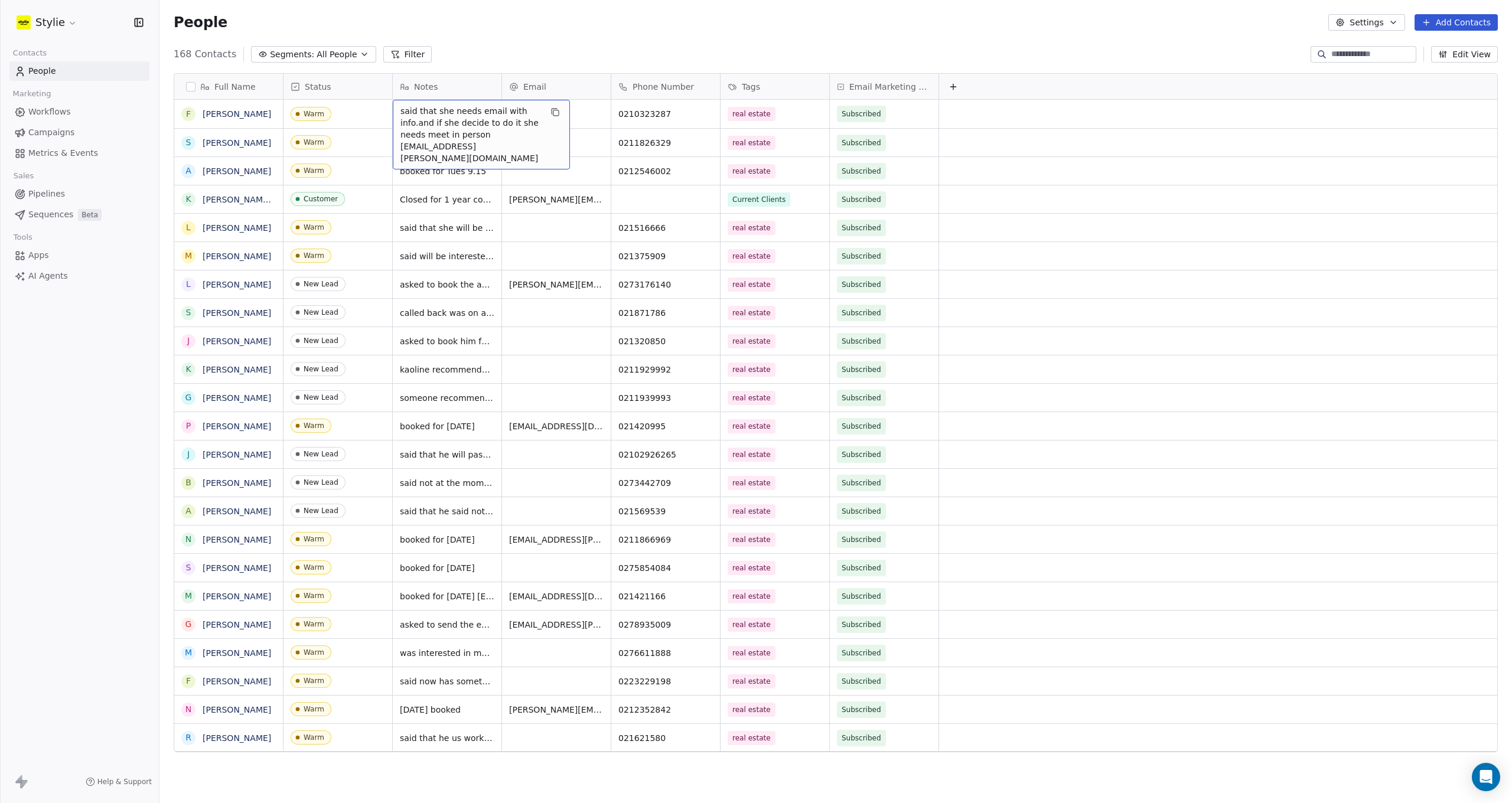
click at [500, 147] on span "said that she needs email with info.and if she decide to do it she needs meet i…" at bounding box center [470, 134] width 141 height 59
click at [485, 147] on span "said that she needs email with info.and if she decide to do it she needs meet i…" at bounding box center [470, 134] width 141 height 59
click at [576, 119] on html "Stylie Contacts People Marketing Workflows Campaigns Metrics & Events Sales Pip…" at bounding box center [756, 402] width 1512 height 803
click at [577, 111] on div "grid" at bounding box center [556, 114] width 109 height 28
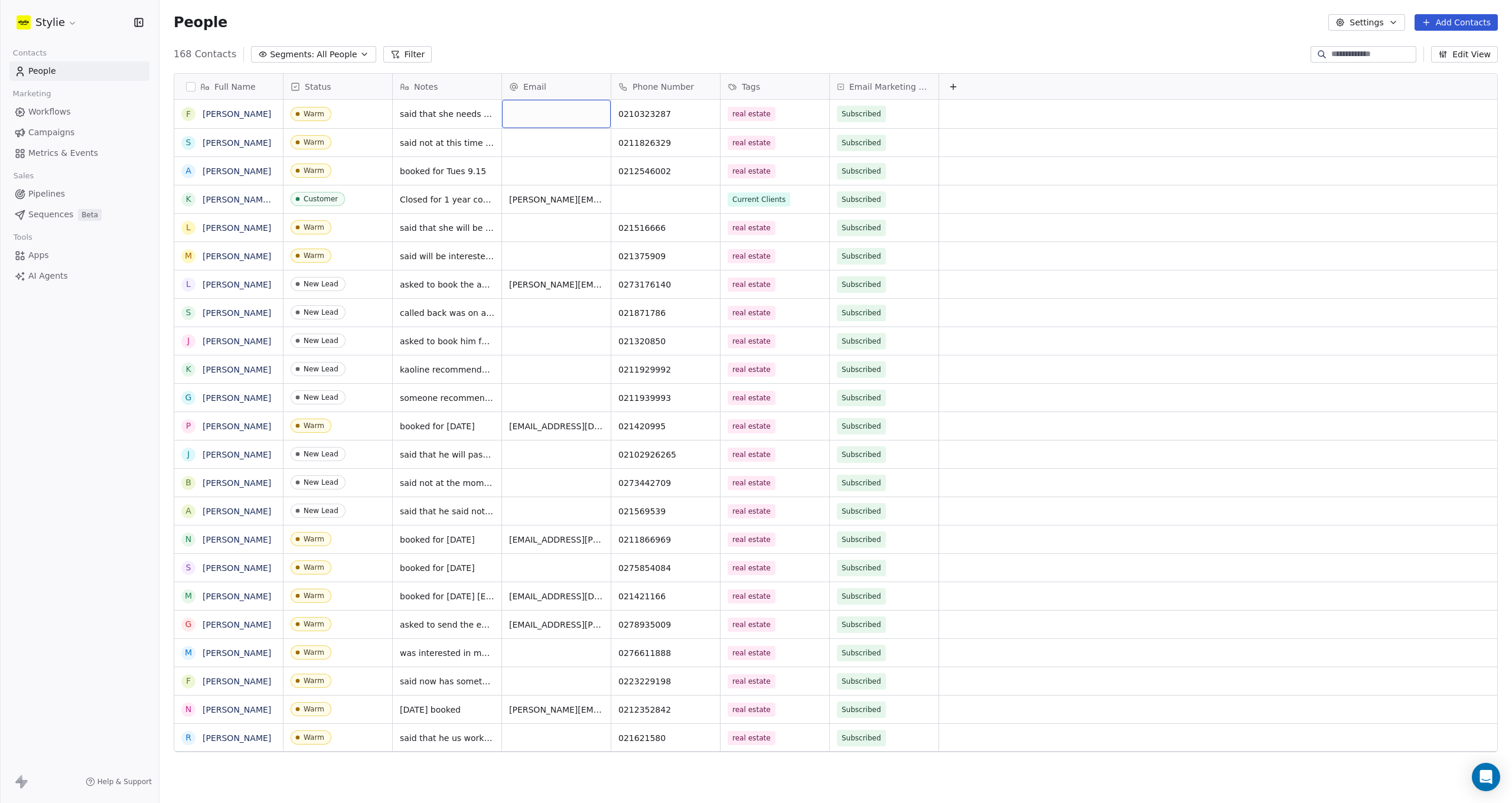
click at [577, 111] on div "grid" at bounding box center [556, 114] width 109 height 28
click at [577, 111] on input "email" at bounding box center [557, 114] width 104 height 23
click at [533, 114] on input "email" at bounding box center [557, 114] width 104 height 23
type input "**********"
click at [643, 32] on html "Stylie Contacts People Marketing Workflows Campaigns Metrics & Events Sales Pip…" at bounding box center [756, 402] width 1512 height 803
